Goal: Task Accomplishment & Management: Manage account settings

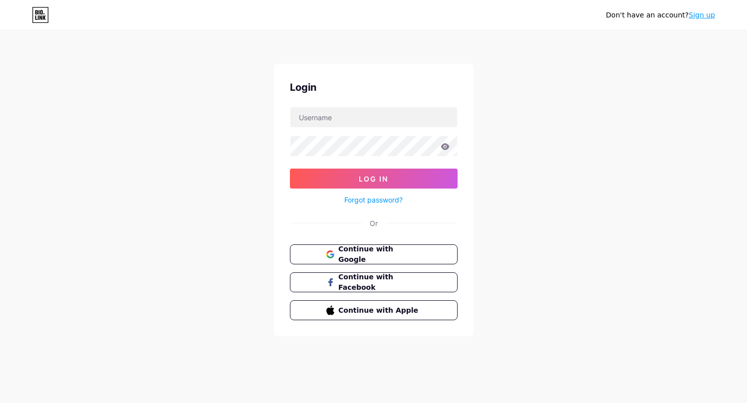
click at [474, 227] on div "Don't have an account? Sign up Login Log In Forgot password? Or Continue with G…" at bounding box center [373, 184] width 747 height 368
click at [348, 119] on input "text" at bounding box center [374, 117] width 167 height 20
type input "karabaglarhem"
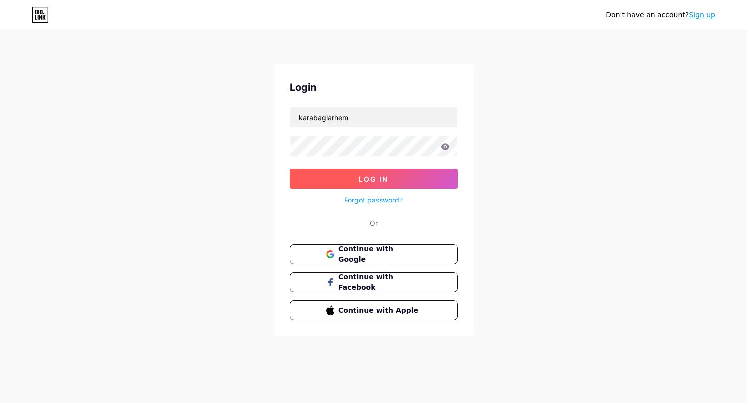
click at [387, 182] on span "Log In" at bounding box center [373, 179] width 29 height 8
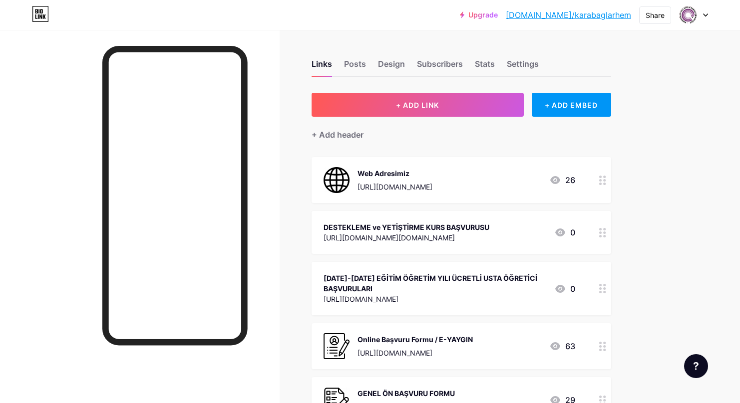
scroll to position [85, 0]
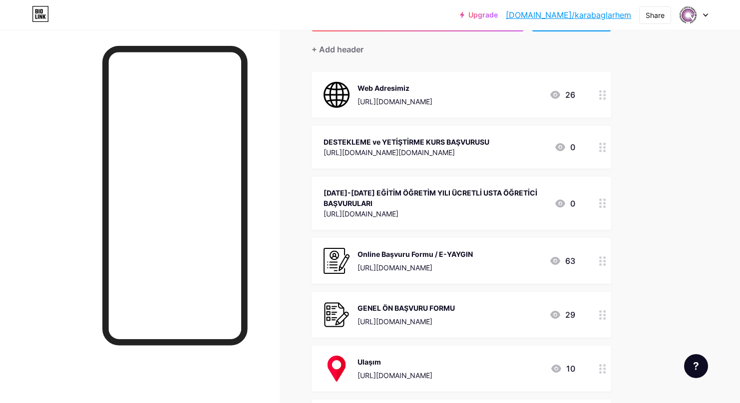
click at [605, 150] on circle at bounding box center [604, 151] width 2 height 2
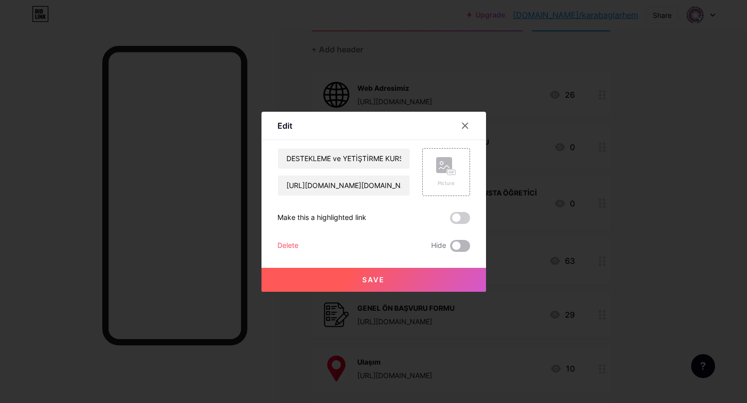
click at [460, 247] on span at bounding box center [460, 246] width 20 height 12
click at [450, 249] on input "checkbox" at bounding box center [450, 249] width 0 height 0
click at [427, 274] on button "Save" at bounding box center [374, 280] width 225 height 24
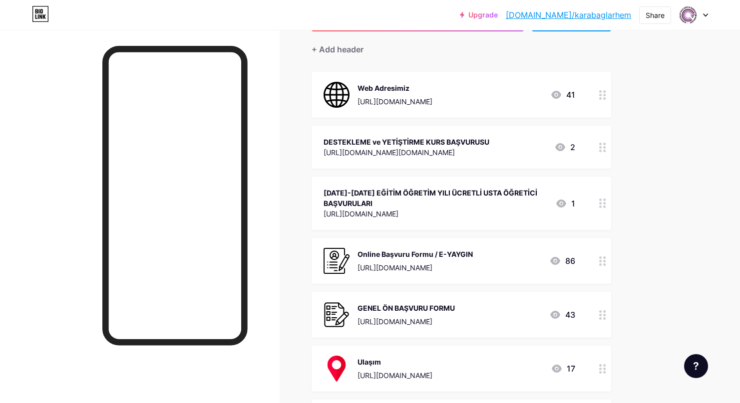
click at [600, 199] on circle at bounding box center [600, 200] width 2 height 2
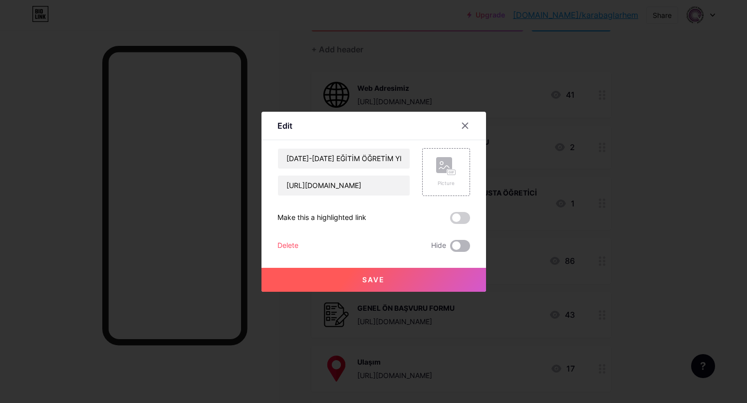
click at [466, 247] on span at bounding box center [460, 246] width 20 height 12
click at [450, 249] on input "checkbox" at bounding box center [450, 249] width 0 height 0
click at [423, 273] on button "Save" at bounding box center [374, 280] width 225 height 24
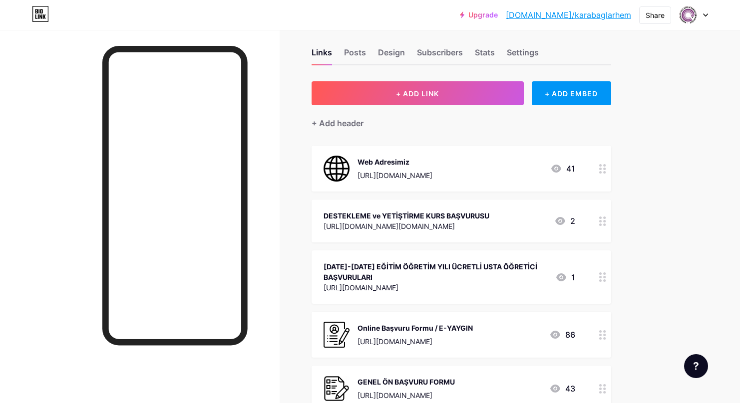
scroll to position [0, 0]
